Goal: Task Accomplishment & Management: Manage account settings

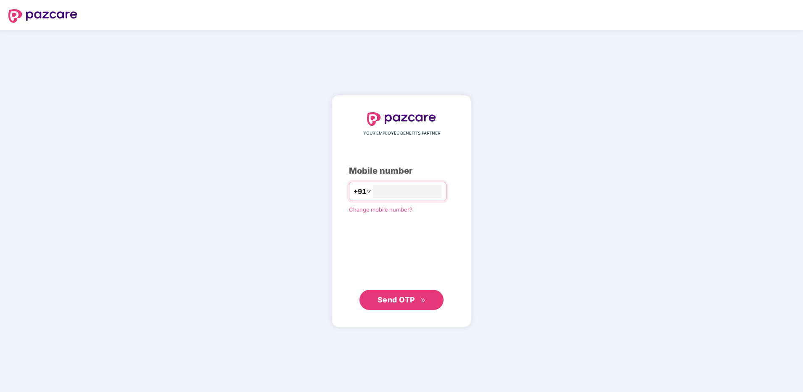
type input "**********"
click at [404, 297] on span "Send OTP" at bounding box center [396, 299] width 37 height 9
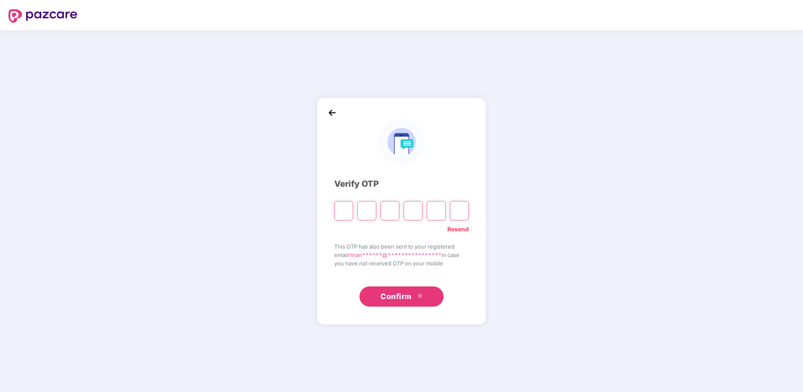
type input "*"
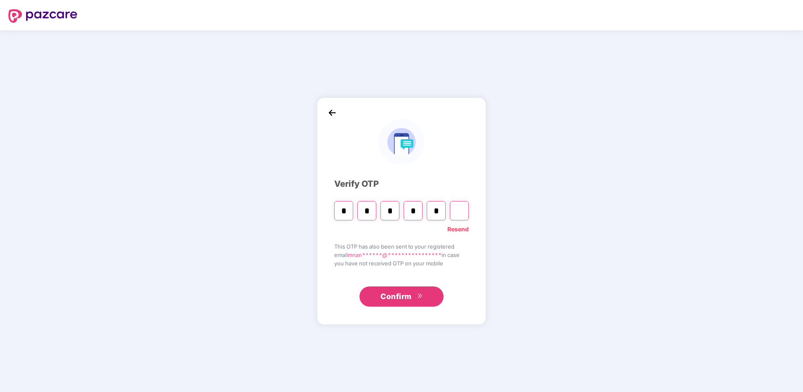
type input "*"
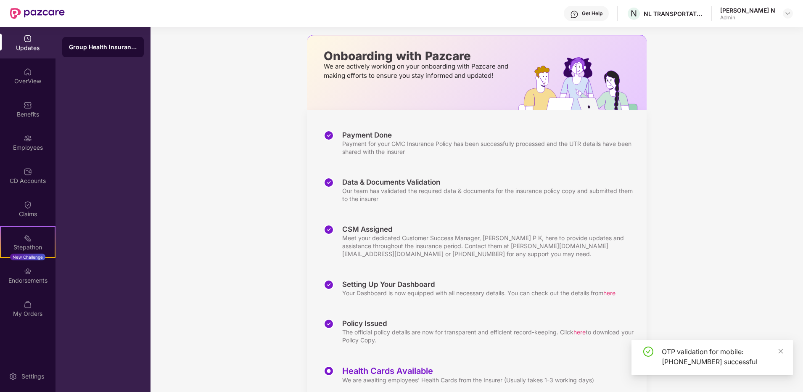
scroll to position [63, 0]
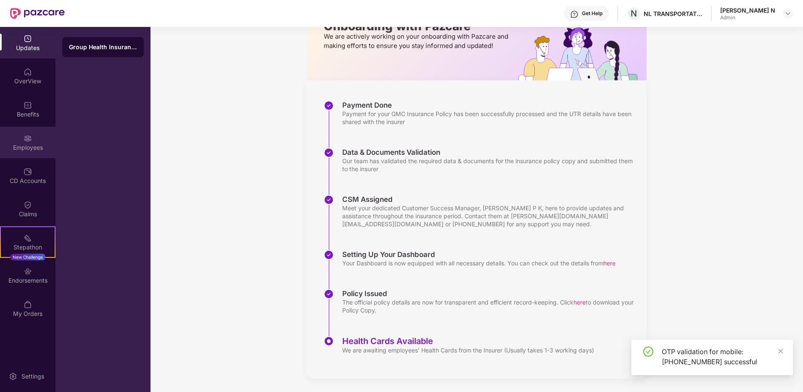
click at [29, 139] on img at bounding box center [28, 138] width 8 height 8
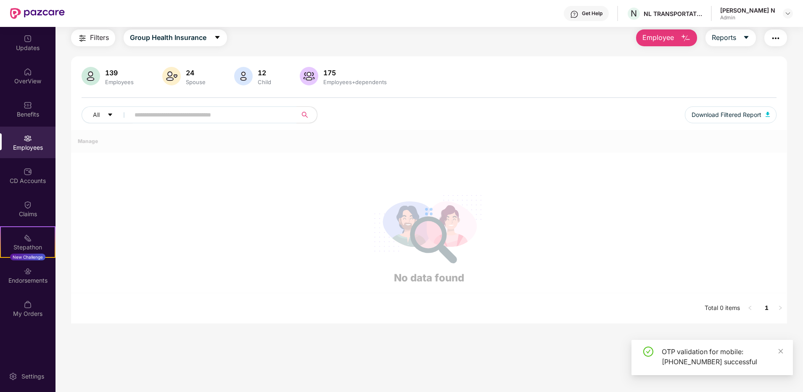
scroll to position [63, 0]
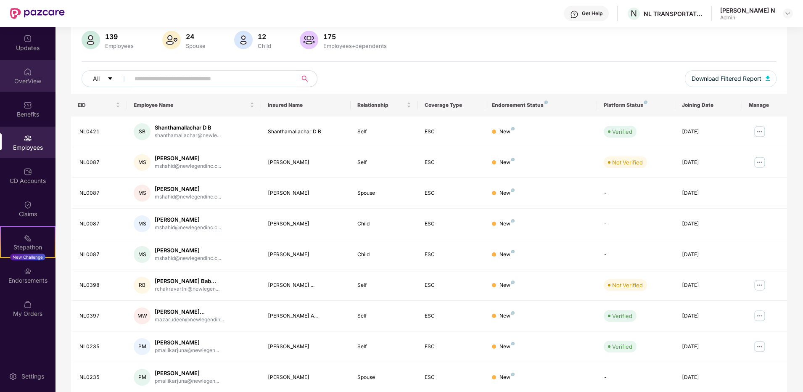
click at [22, 78] on div "OverView" at bounding box center [28, 81] width 56 height 8
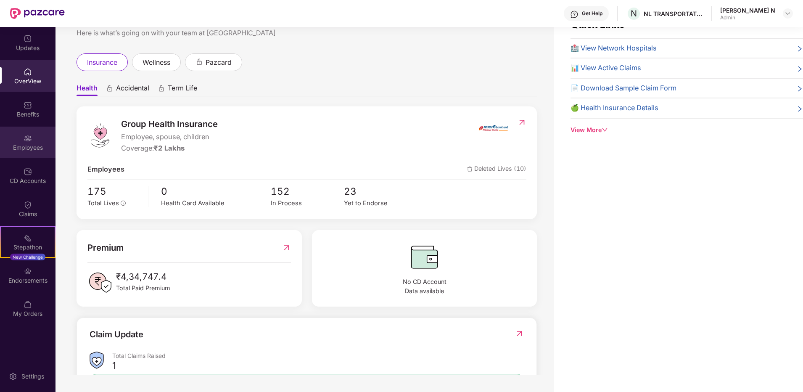
click at [34, 146] on div "Employees" at bounding box center [28, 147] width 56 height 8
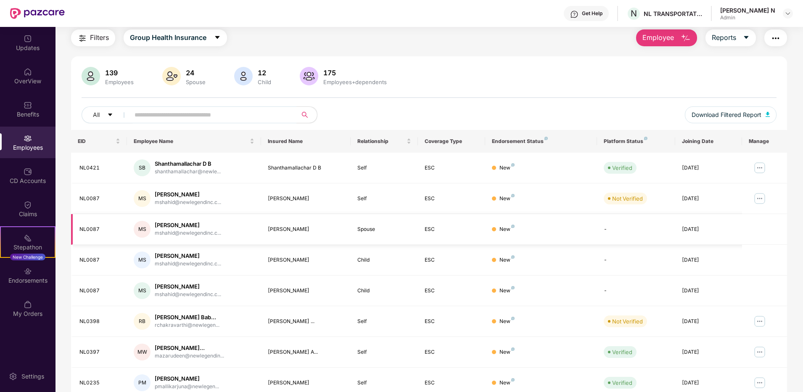
scroll to position [63, 0]
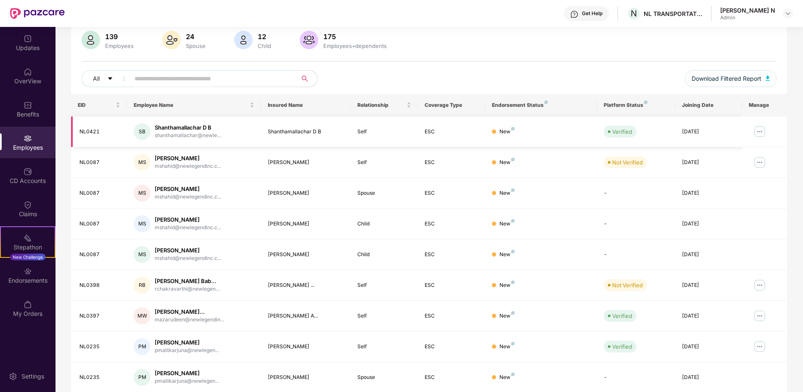
click at [504, 129] on div "New" at bounding box center [507, 132] width 15 height 8
click at [760, 164] on img at bounding box center [759, 162] width 13 height 13
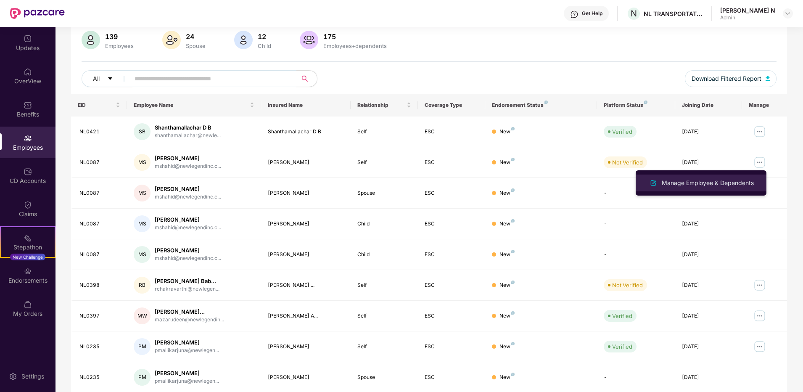
click at [709, 185] on div "Manage Employee & Dependents" at bounding box center [707, 182] width 95 height 9
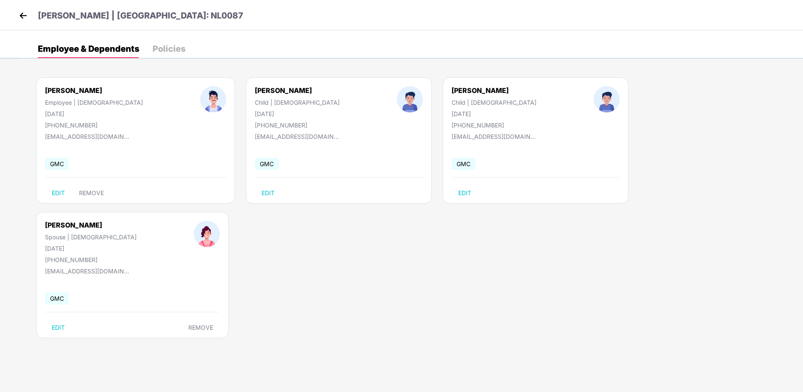
click at [25, 14] on img at bounding box center [23, 15] width 13 height 13
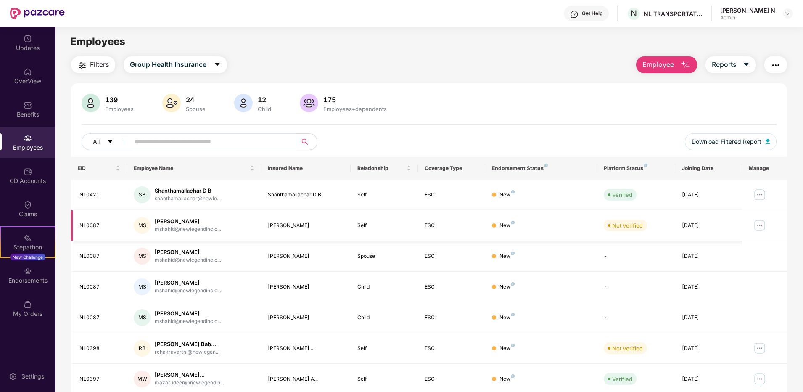
click at [765, 224] on img at bounding box center [759, 225] width 13 height 13
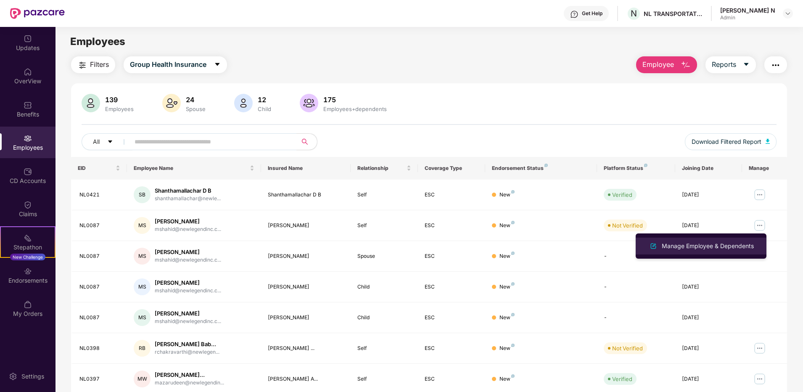
click at [707, 247] on div "Manage Employee & Dependents" at bounding box center [707, 245] width 95 height 9
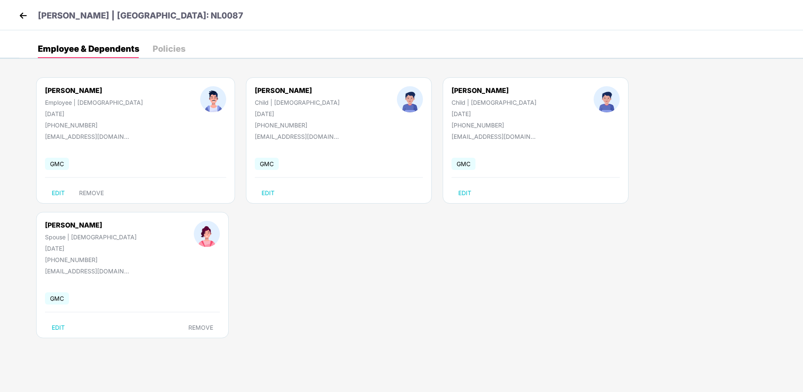
click at [175, 48] on div "Policies" at bounding box center [169, 49] width 33 height 8
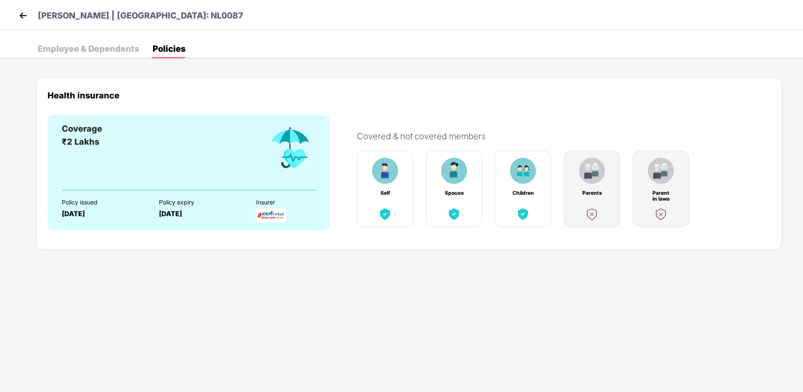
click at [505, 178] on div "Children" at bounding box center [523, 189] width 56 height 77
click at [405, 178] on div "Self" at bounding box center [385, 189] width 56 height 77
click at [450, 178] on img at bounding box center [454, 171] width 26 height 26
click at [77, 48] on div "Employee & Dependents" at bounding box center [88, 49] width 101 height 8
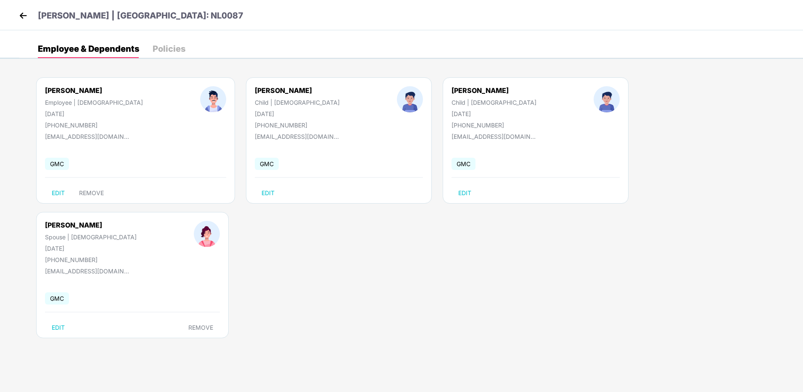
click at [26, 11] on img at bounding box center [23, 15] width 13 height 13
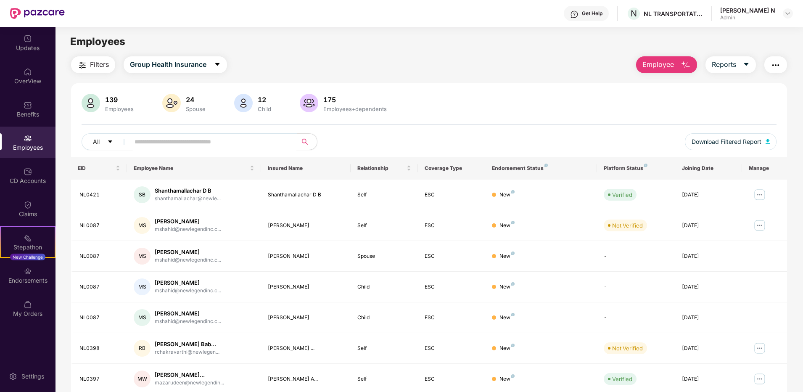
click at [141, 143] on input "text" at bounding box center [210, 141] width 151 height 13
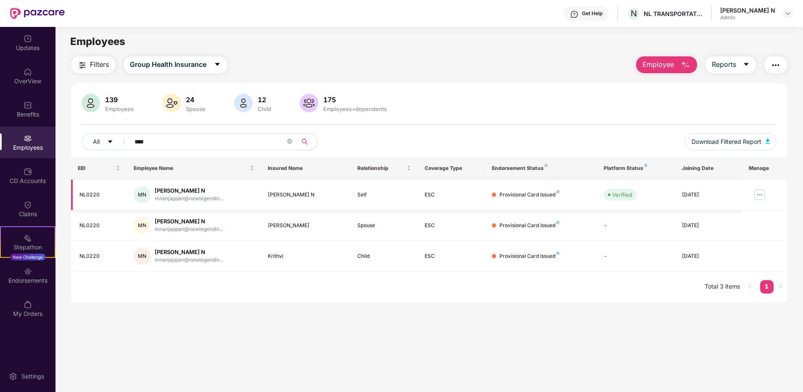
type input "****"
click at [175, 190] on div "[PERSON_NAME] N" at bounding box center [189, 191] width 69 height 8
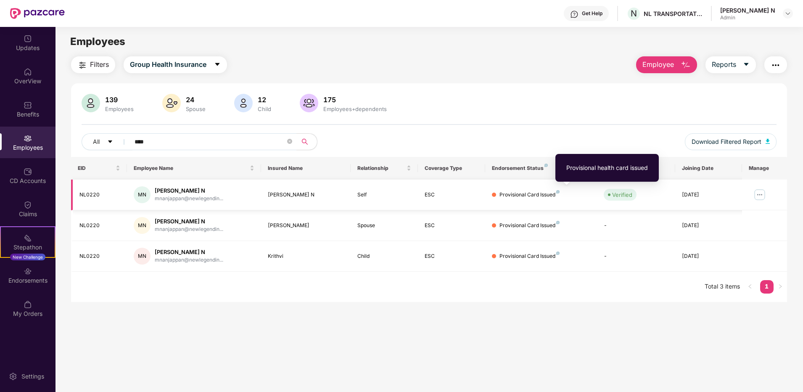
click at [556, 191] on img at bounding box center [557, 191] width 3 height 3
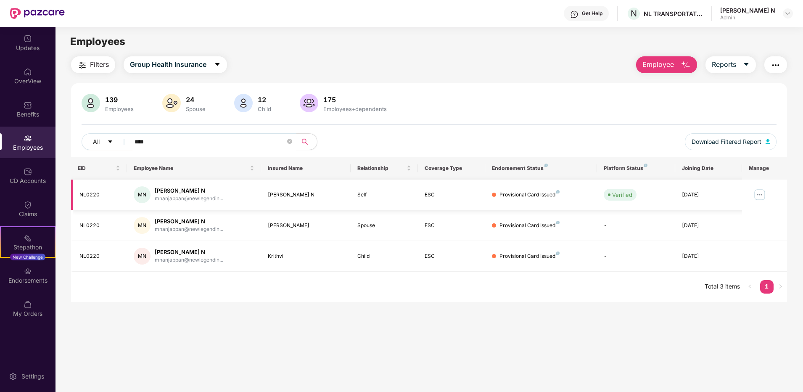
click at [757, 193] on img at bounding box center [759, 194] width 13 height 13
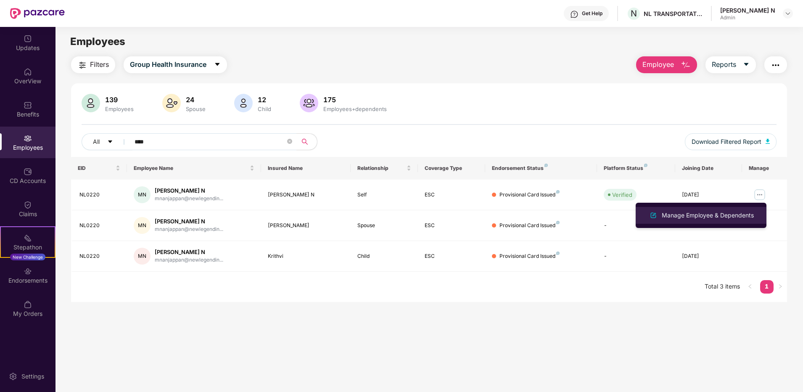
click at [699, 213] on div "Manage Employee & Dependents" at bounding box center [707, 215] width 95 height 9
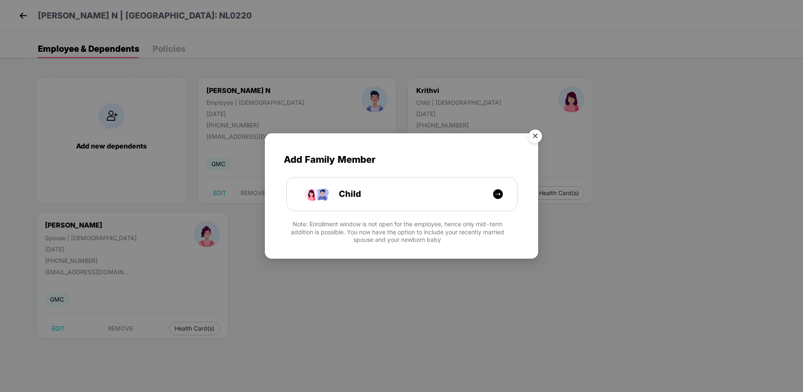
click at [537, 135] on img "Close" at bounding box center [536, 138] width 24 height 24
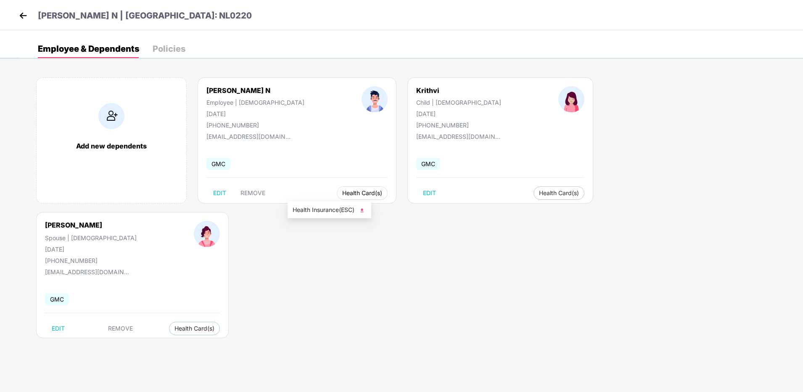
click at [342, 195] on span "Health Card(s)" at bounding box center [362, 193] width 40 height 4
click at [342, 193] on span "Health Card(s)" at bounding box center [362, 193] width 40 height 4
click at [332, 213] on span "Health Insurance(ESC)" at bounding box center [330, 209] width 74 height 9
click at [24, 14] on img at bounding box center [23, 15] width 13 height 13
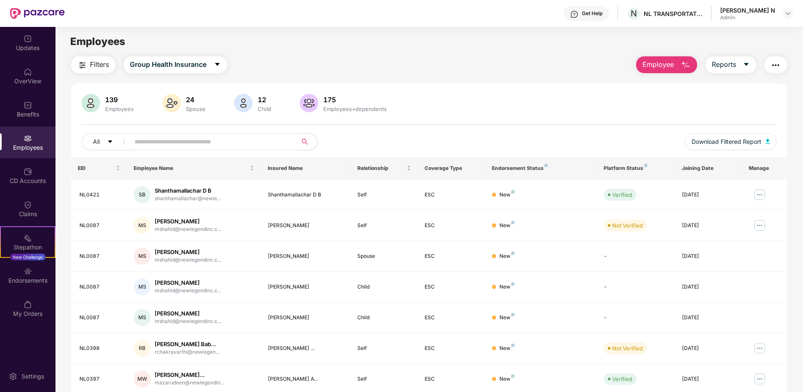
click at [597, 14] on div "Get Help" at bounding box center [592, 13] width 21 height 7
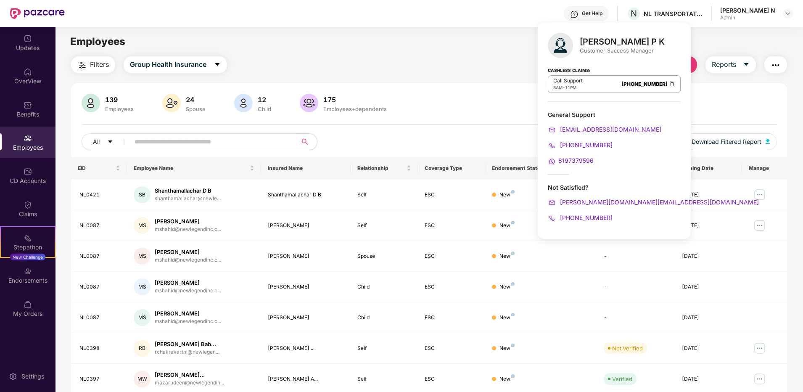
click at [495, 44] on div "Employees" at bounding box center [429, 42] width 747 height 16
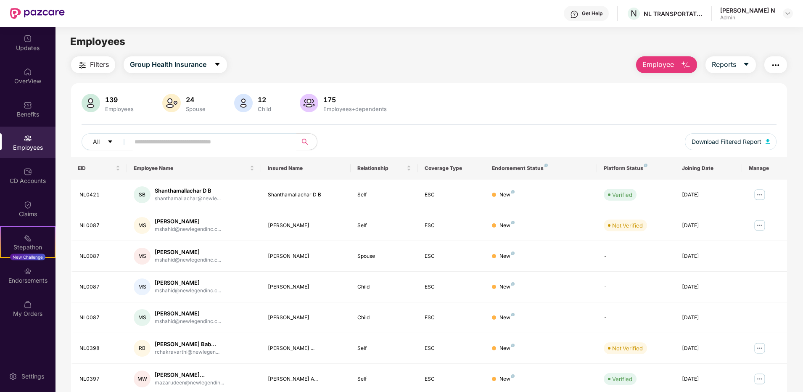
click at [385, 35] on div "Employees" at bounding box center [429, 42] width 747 height 16
click at [444, 60] on div "Filters Group Health Insurance Employee Reports" at bounding box center [429, 64] width 716 height 17
click at [441, 47] on div "Employees" at bounding box center [429, 42] width 747 height 16
click at [557, 64] on div "Filters Group Health Insurance Employee Reports" at bounding box center [429, 64] width 716 height 17
click at [427, 75] on div "Filters Group Health Insurance Employee Reports 139 Employees 24 Spouse 12 Chil…" at bounding box center [429, 286] width 716 height 461
